Goal: Task Accomplishment & Management: Use online tool/utility

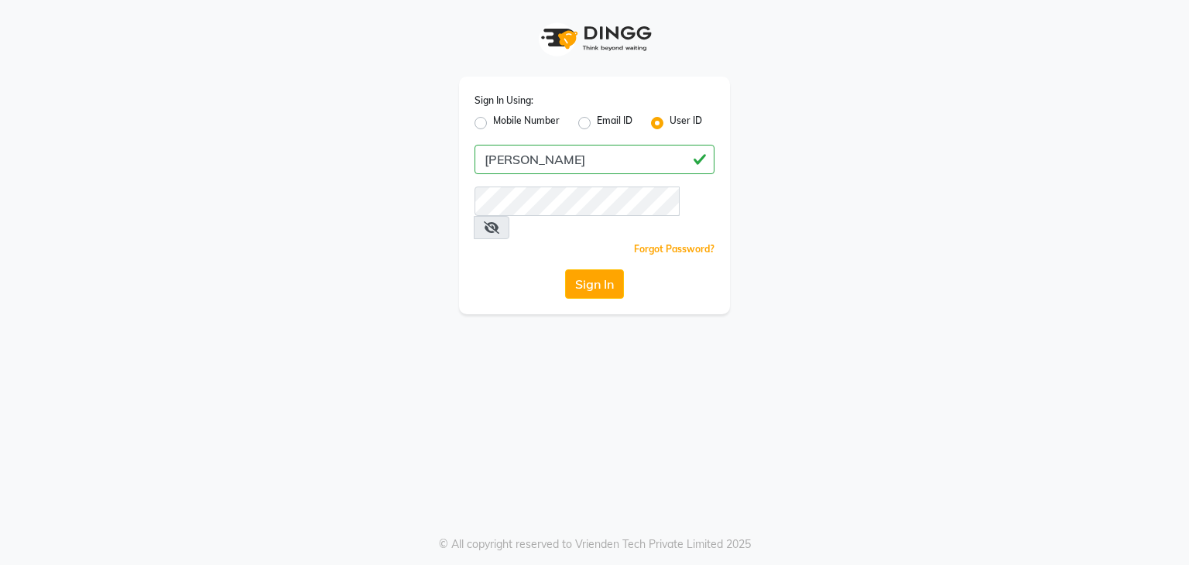
type input "[PERSON_NAME]"
click at [594, 269] on button "Sign In" at bounding box center [594, 283] width 59 height 29
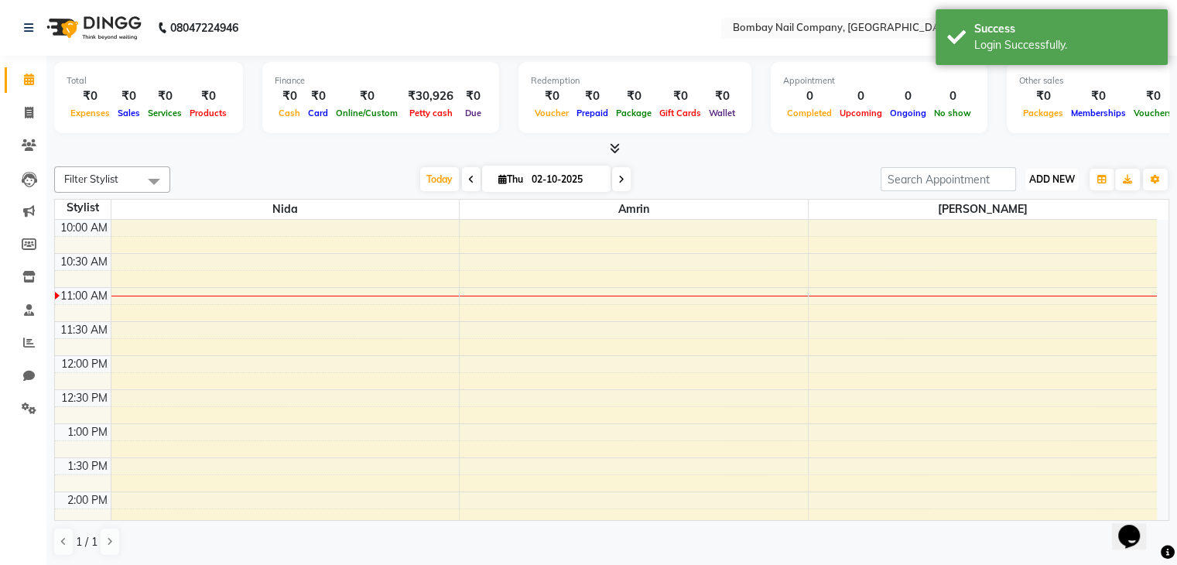
click at [1056, 173] on span "ADD NEW" at bounding box center [1052, 179] width 46 height 12
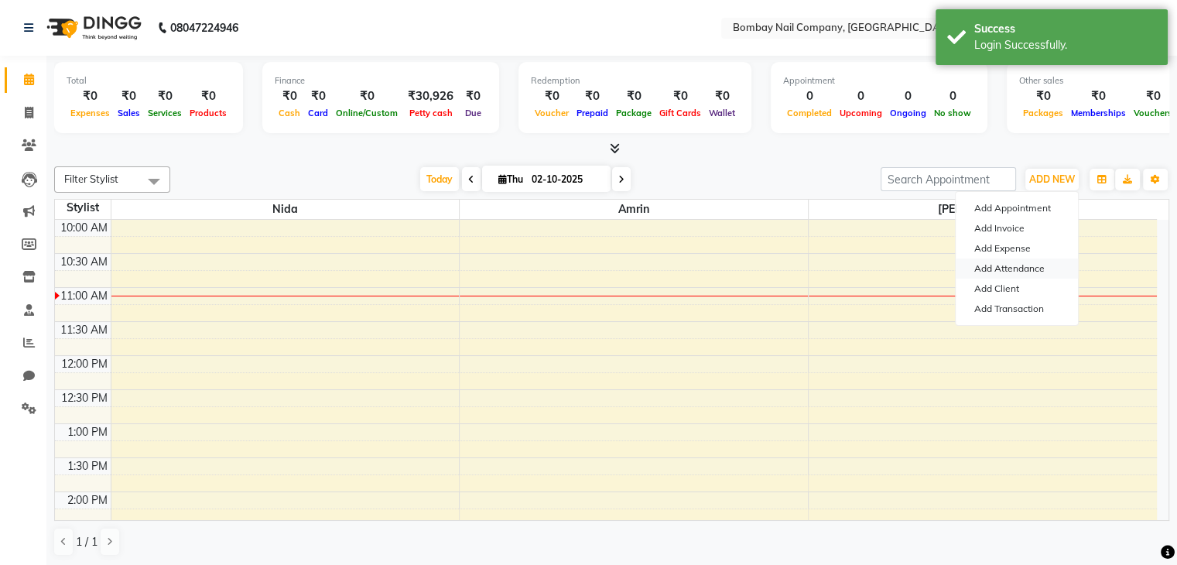
click at [1015, 269] on link "Add Attendance" at bounding box center [1017, 269] width 122 height 20
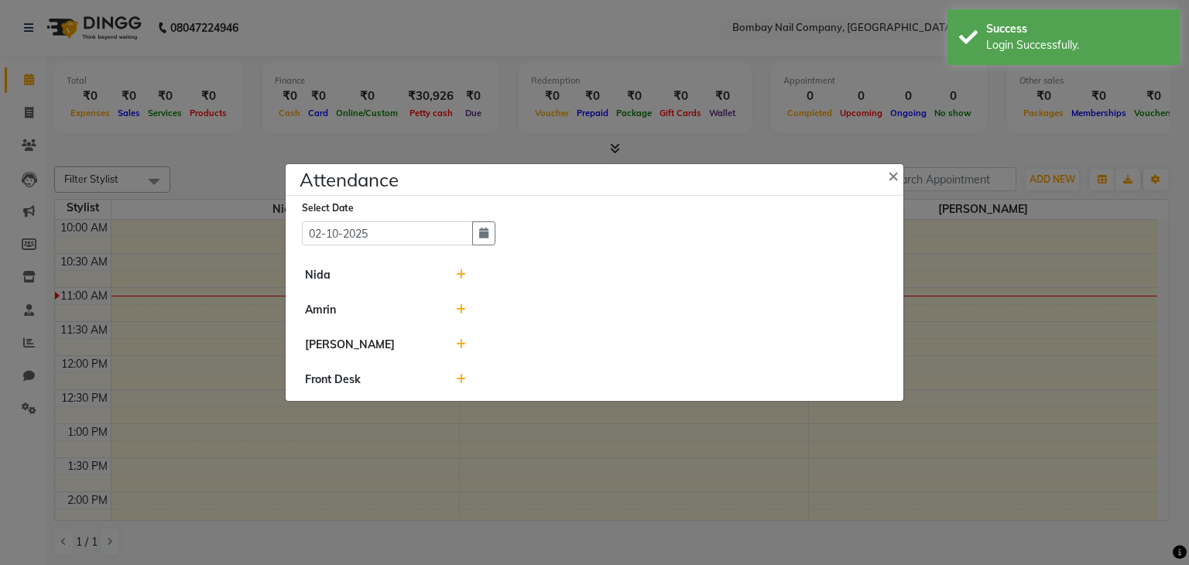
click at [460, 278] on icon at bounding box center [461, 274] width 10 height 11
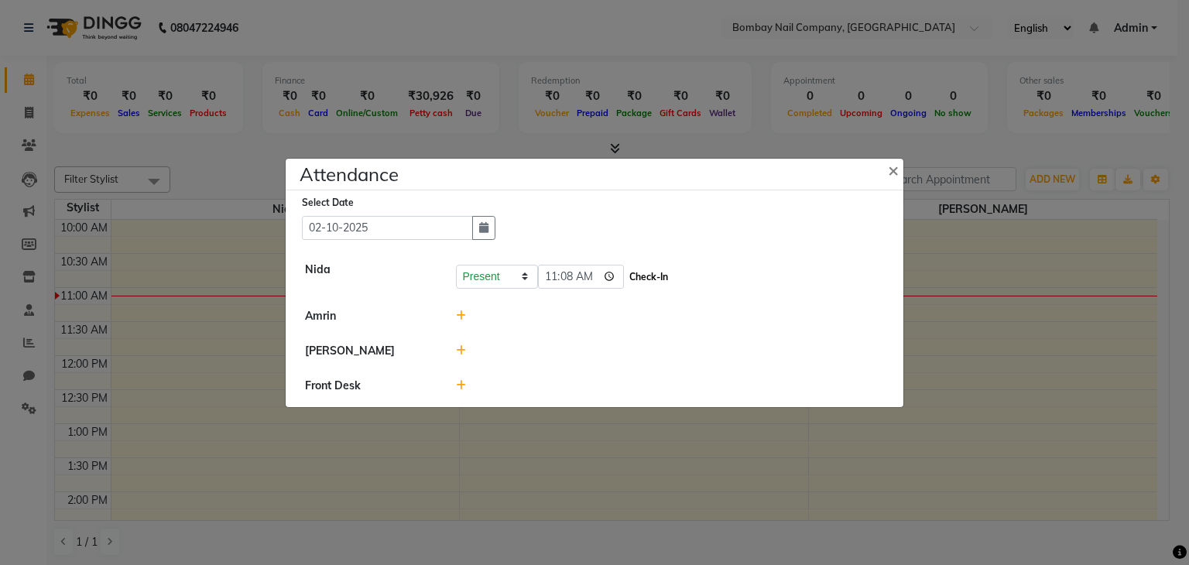
click at [625, 279] on button "Check-In" at bounding box center [648, 277] width 46 height 22
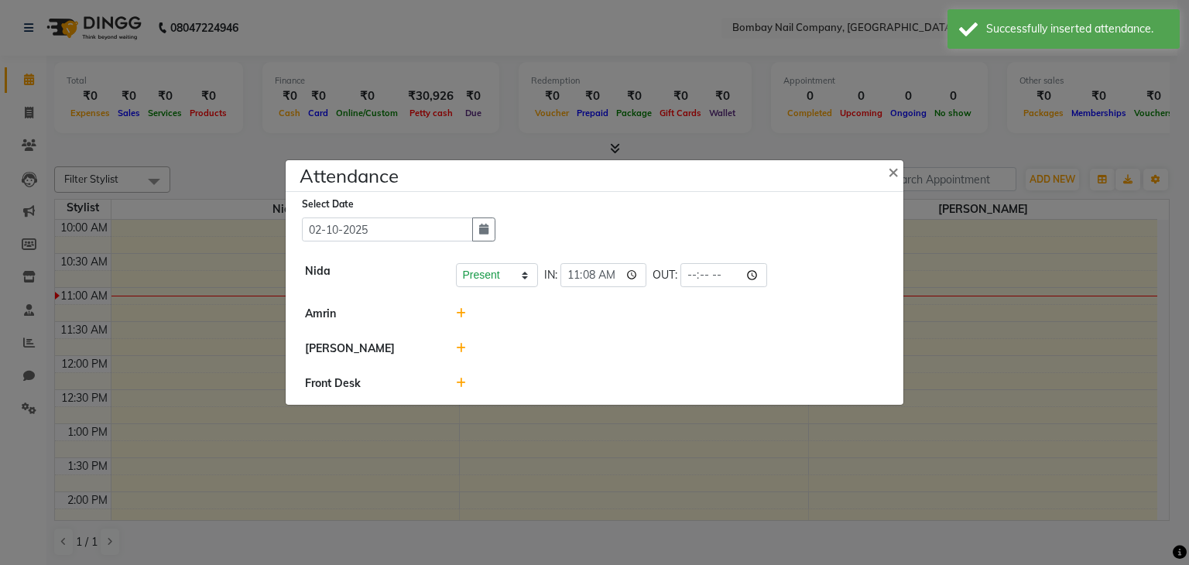
click at [460, 349] on icon at bounding box center [461, 348] width 10 height 11
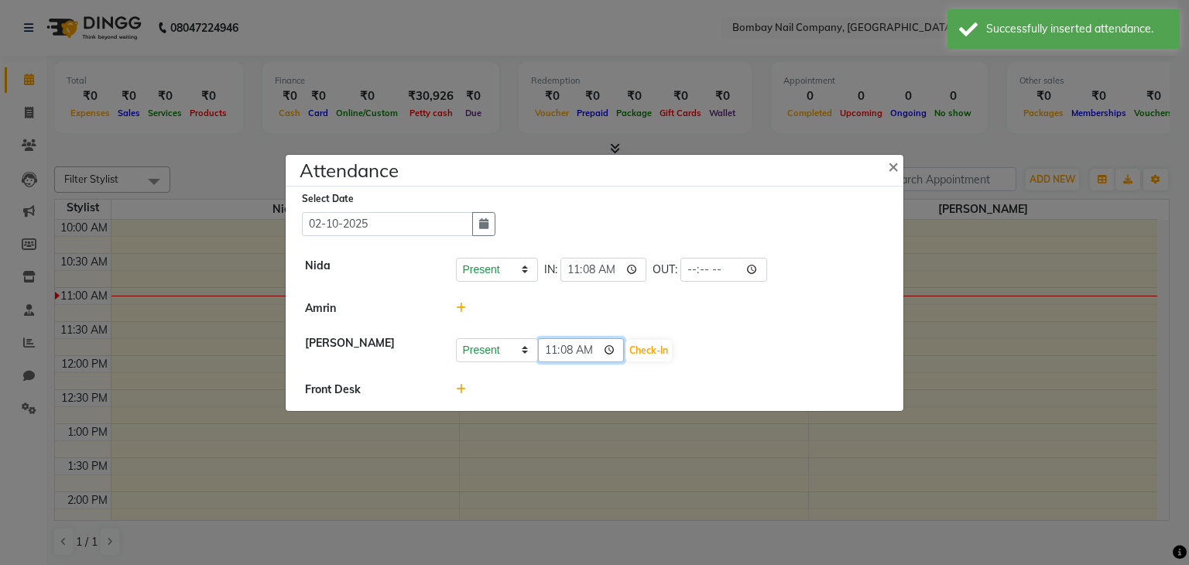
click at [565, 346] on input "11:08" at bounding box center [581, 350] width 87 height 24
click at [556, 346] on input "11:30" at bounding box center [581, 350] width 87 height 24
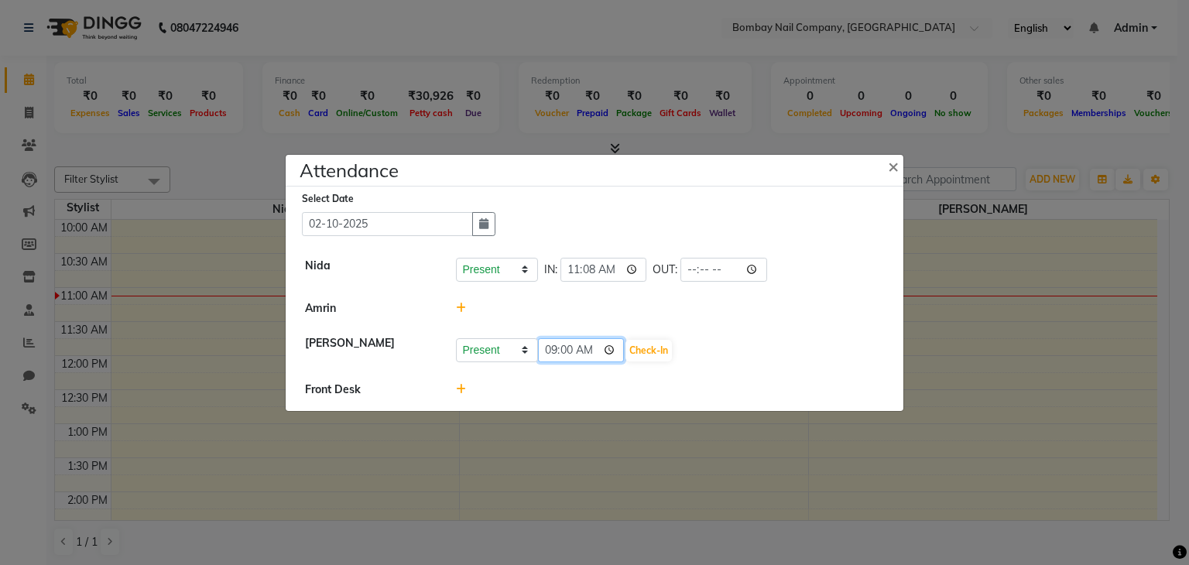
click at [554, 346] on input "09:00" at bounding box center [581, 350] width 87 height 24
type input "11:00"
click at [625, 351] on button "Check-In" at bounding box center [648, 351] width 46 height 22
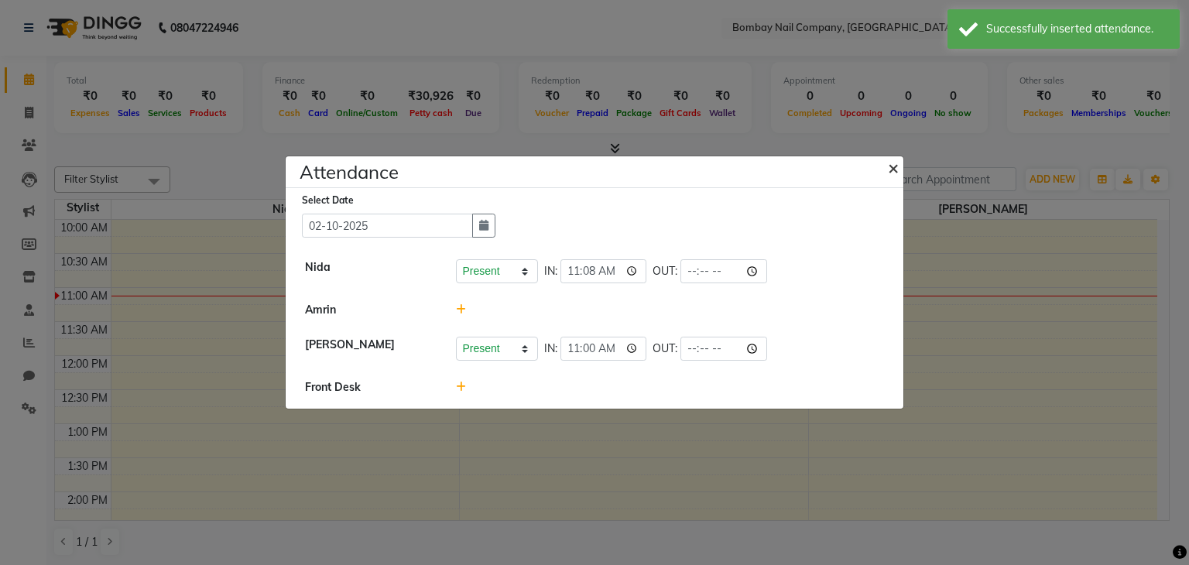
click at [895, 167] on span "×" at bounding box center [893, 167] width 11 height 23
